Goal: Task Accomplishment & Management: Use online tool/utility

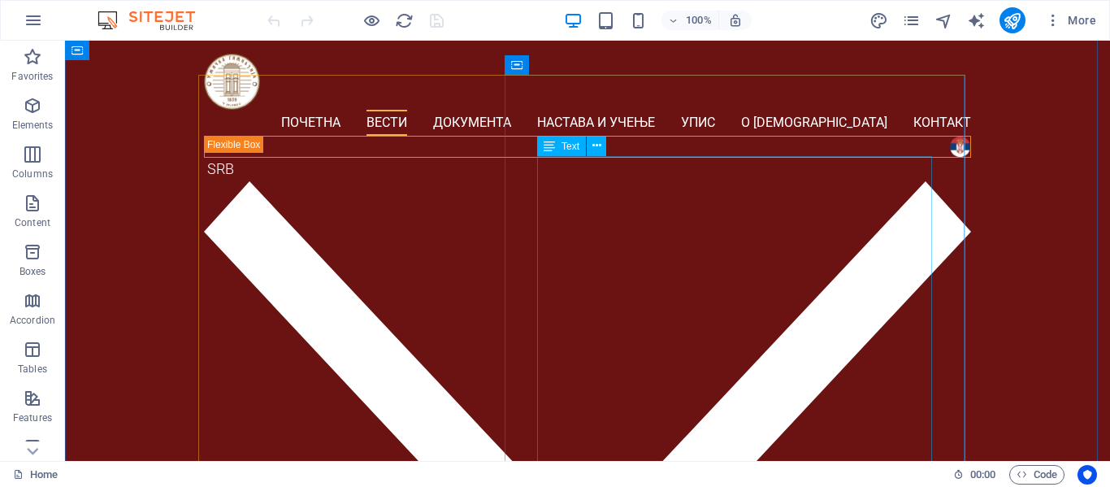
scroll to position [1463, 0]
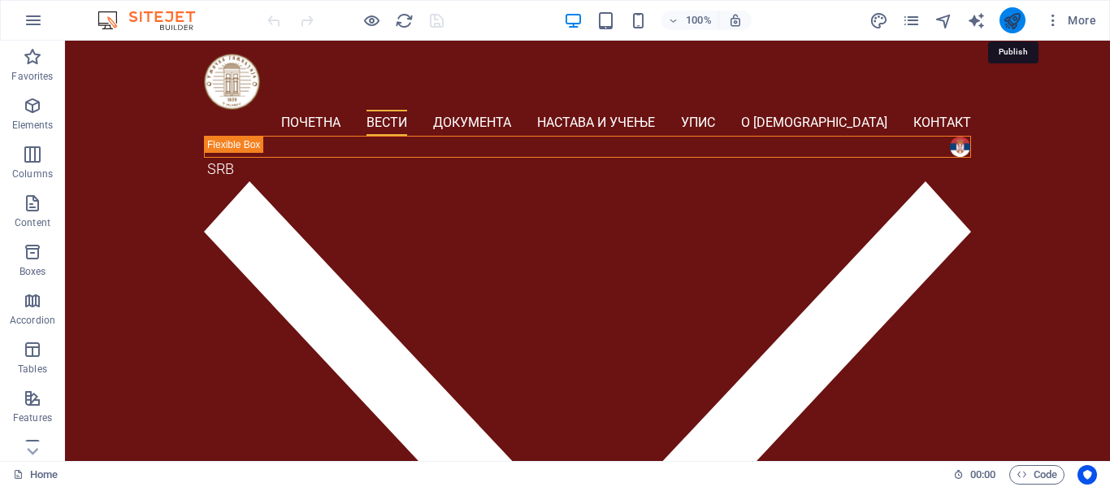
click at [1018, 23] on icon "publish" at bounding box center [1012, 20] width 19 height 19
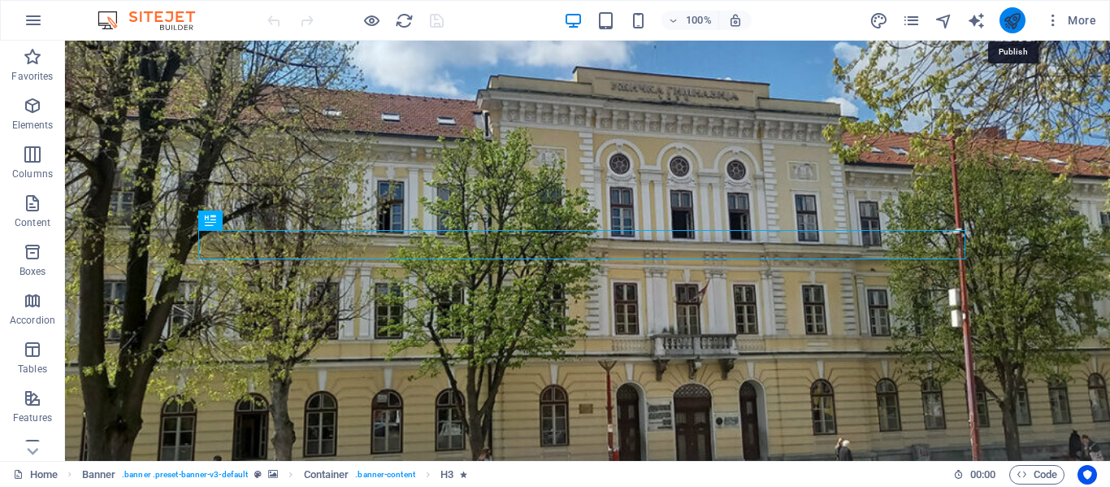
click at [1016, 24] on icon "publish" at bounding box center [1012, 20] width 19 height 19
click at [1012, 20] on icon "publish" at bounding box center [1012, 20] width 19 height 19
